Goal: Check status: Check status

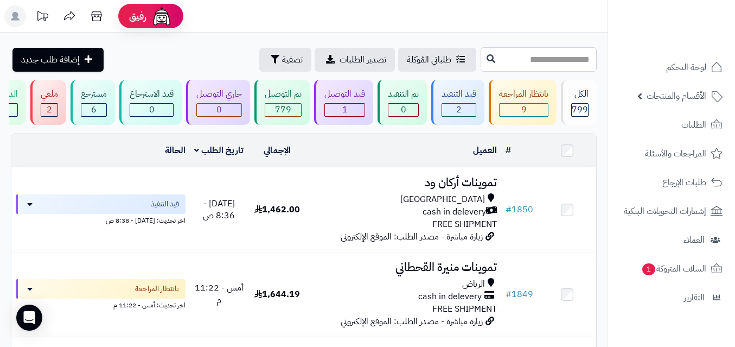
click at [528, 67] on input "text" at bounding box center [539, 59] width 116 height 24
type input "****"
click at [487, 58] on icon at bounding box center [491, 58] width 9 height 9
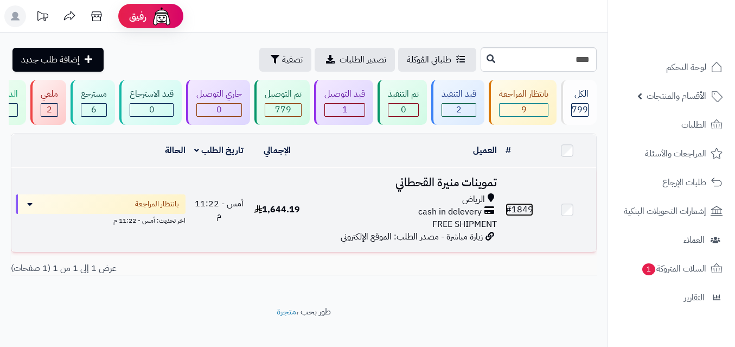
click at [518, 215] on link "# 1849" at bounding box center [520, 209] width 28 height 13
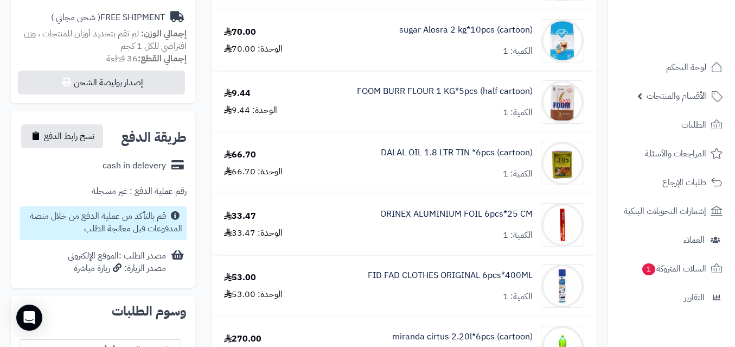
scroll to position [427, 0]
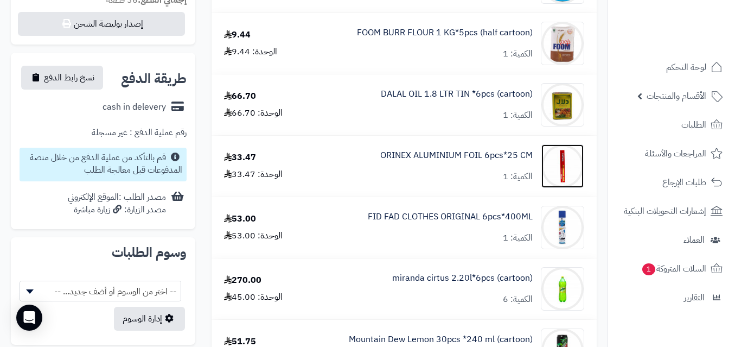
click at [568, 161] on img at bounding box center [563, 165] width 42 height 43
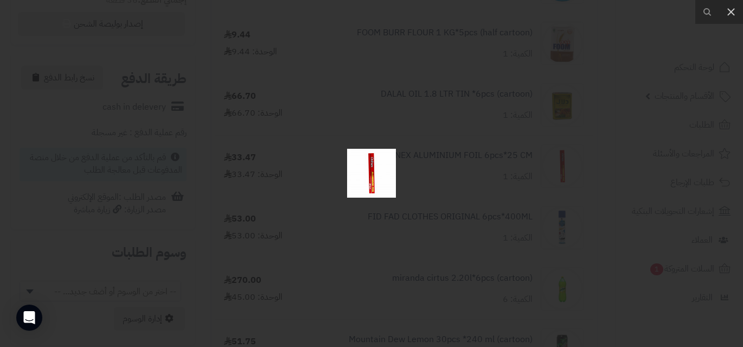
click at [509, 128] on div at bounding box center [371, 173] width 743 height 347
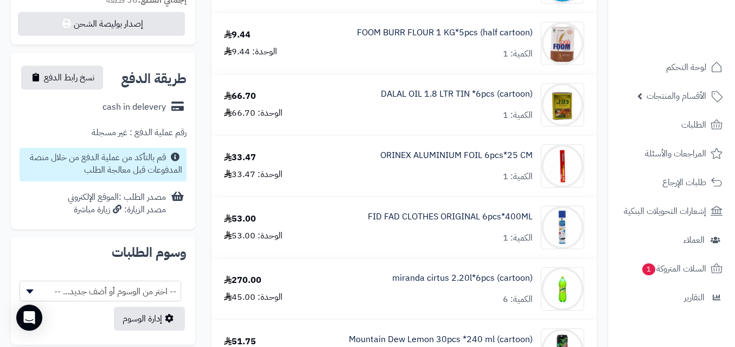
click at [356, 161] on div "ORINEX ALUMINIUM FOIL 6pcs*25 CM الكمية: 1" at bounding box center [449, 165] width 288 height 43
click at [564, 228] on img at bounding box center [563, 227] width 42 height 43
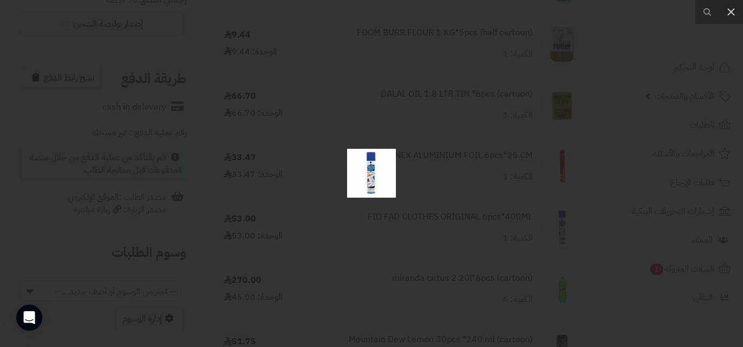
click at [380, 179] on img at bounding box center [371, 173] width 49 height 49
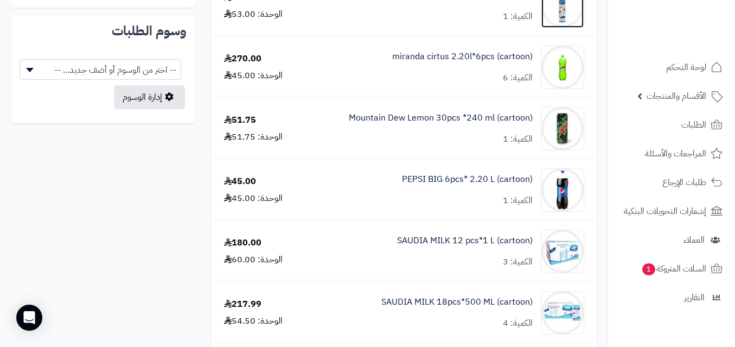
scroll to position [651, 0]
